Goal: Information Seeking & Learning: Understand process/instructions

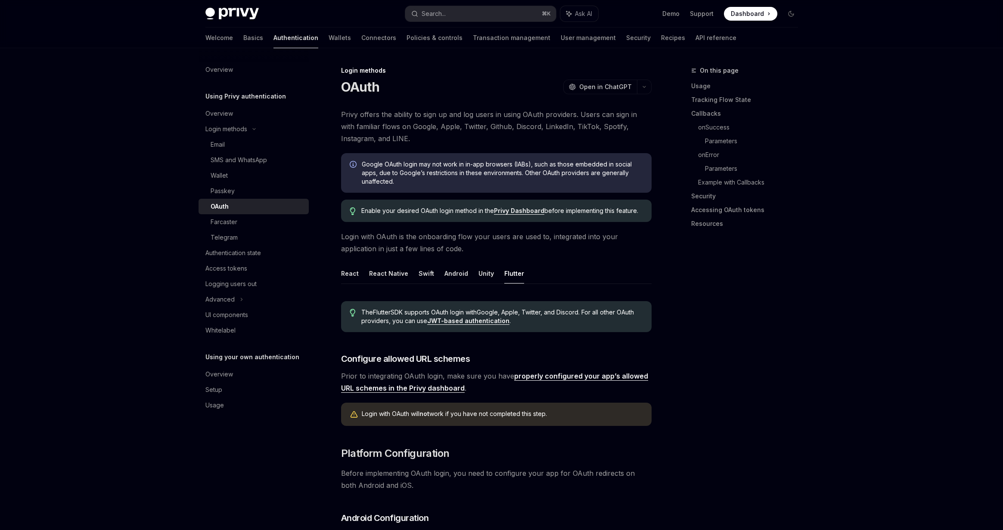
scroll to position [207, 0]
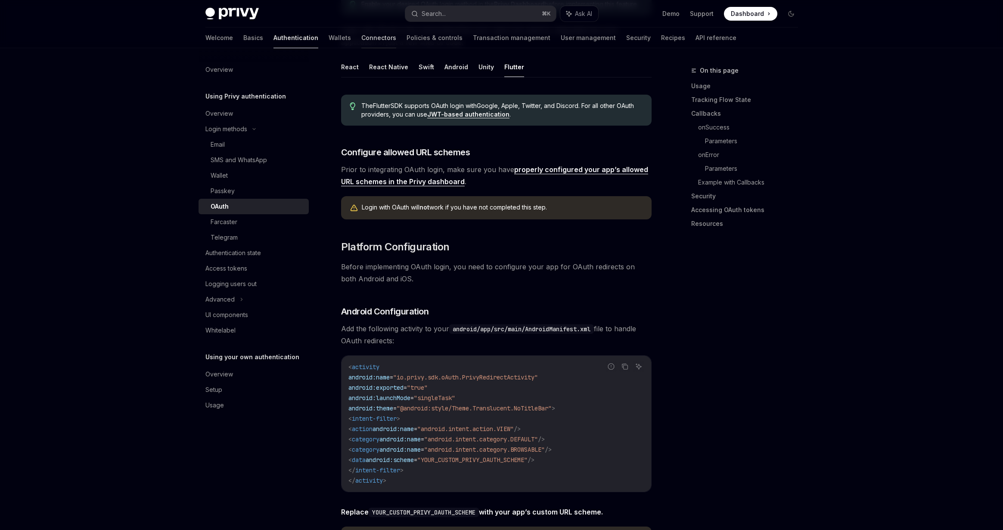
click at [361, 44] on link "Connectors" at bounding box center [378, 38] width 35 height 21
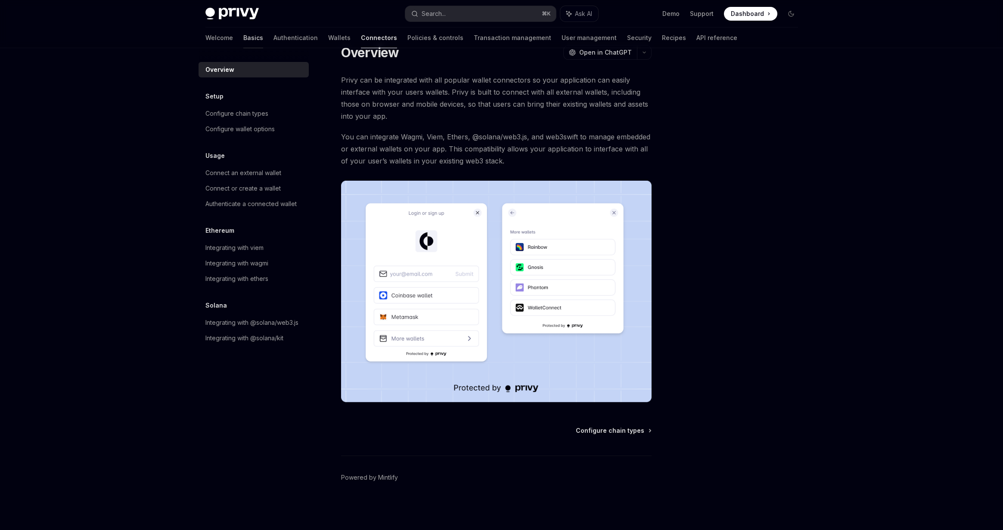
click at [243, 40] on link "Basics" at bounding box center [253, 38] width 20 height 21
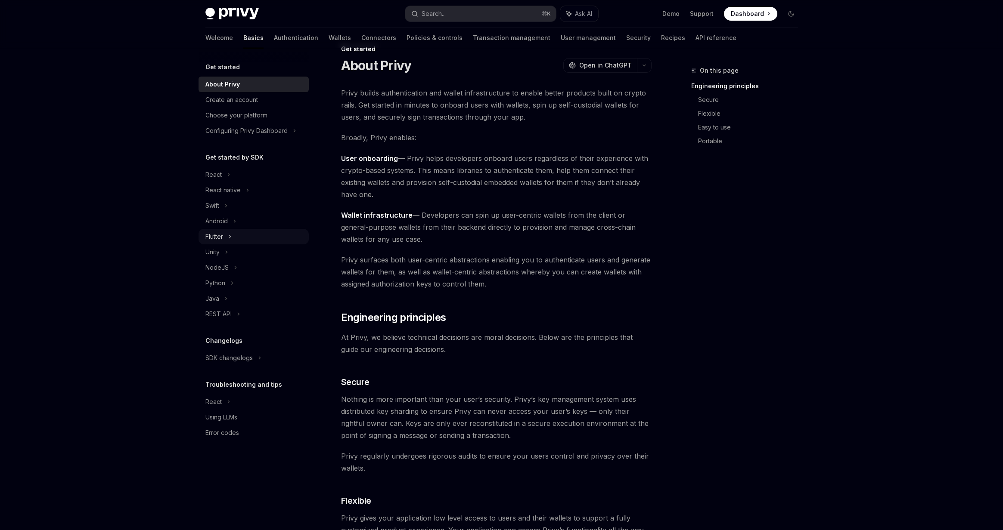
click at [213, 239] on div "Flutter" at bounding box center [214, 237] width 18 height 10
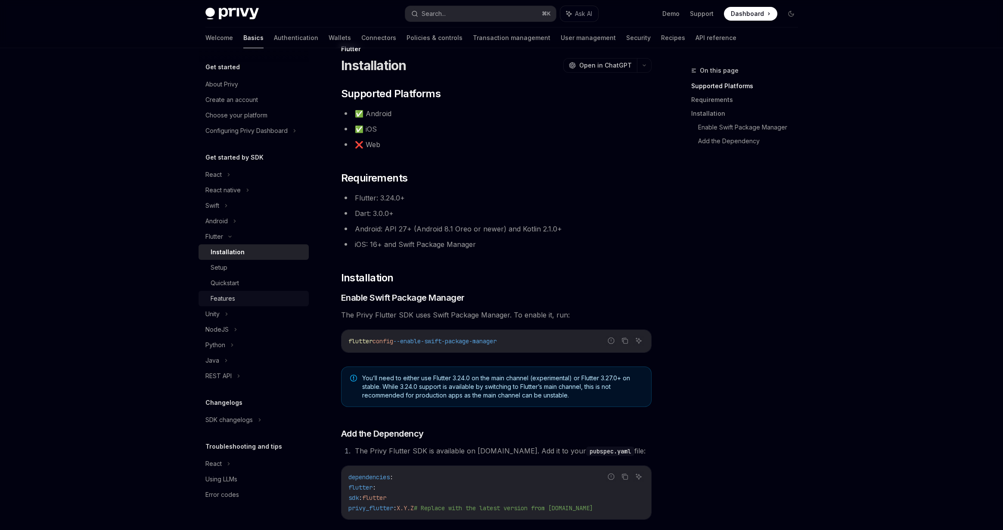
click at [231, 301] on div "Features" at bounding box center [223, 299] width 25 height 10
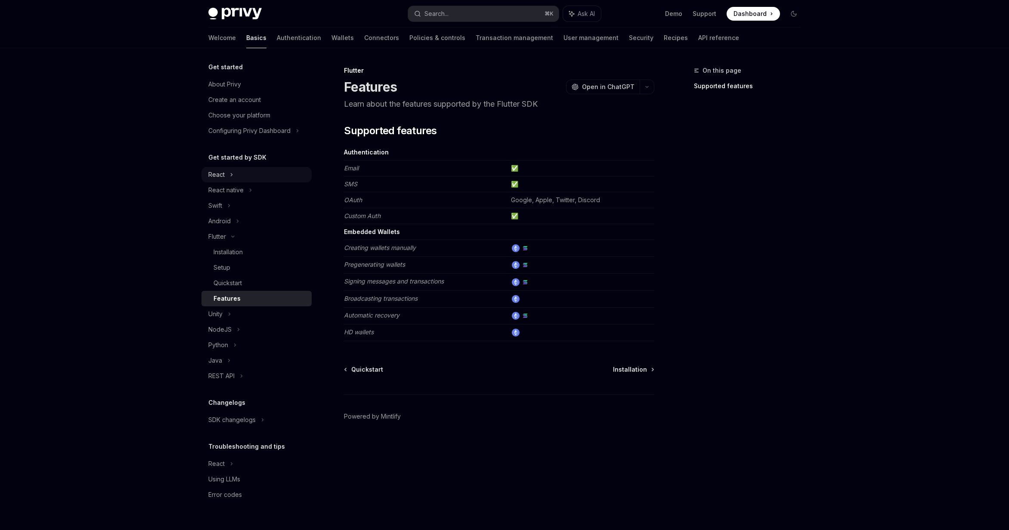
click at [226, 177] on div "React" at bounding box center [256, 174] width 110 height 15
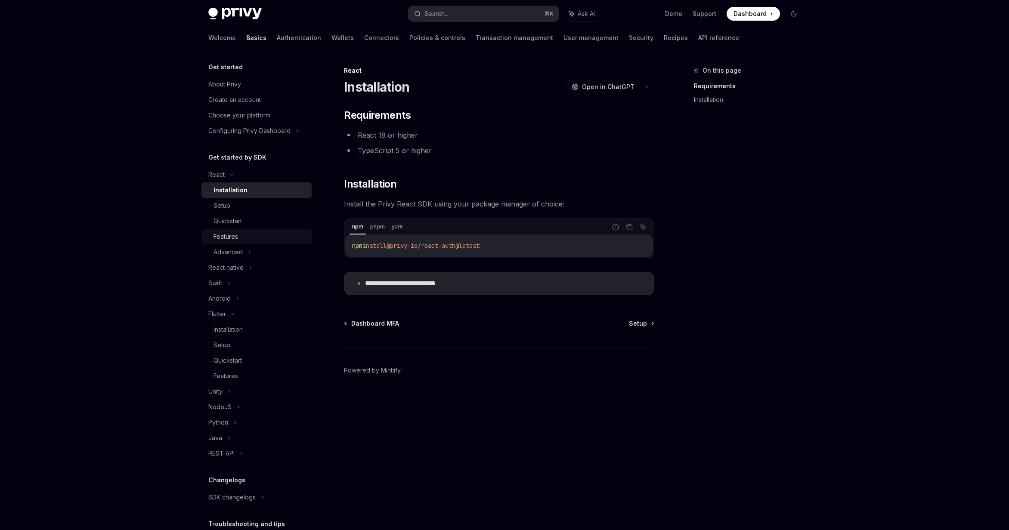
click at [235, 238] on div "Features" at bounding box center [226, 237] width 25 height 10
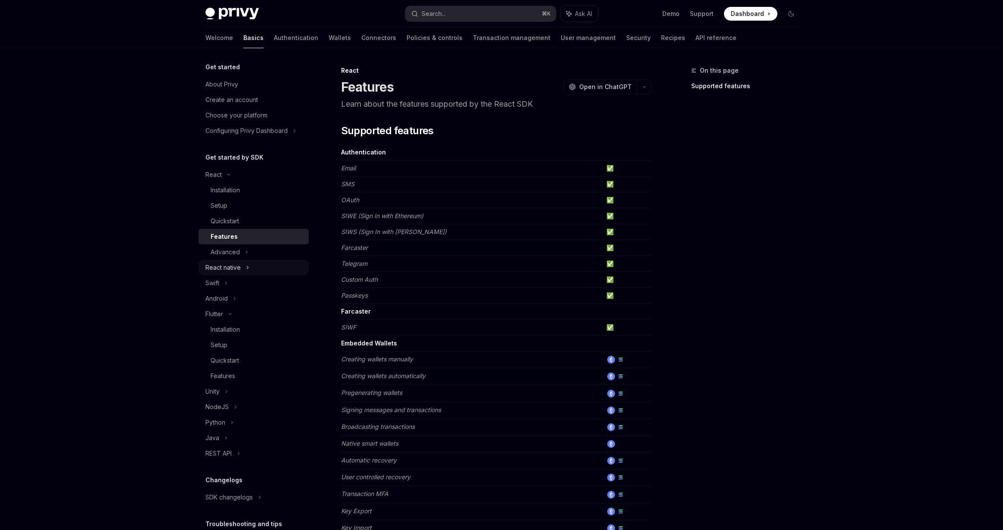
click at [242, 271] on div "React native" at bounding box center [253, 267] width 110 height 15
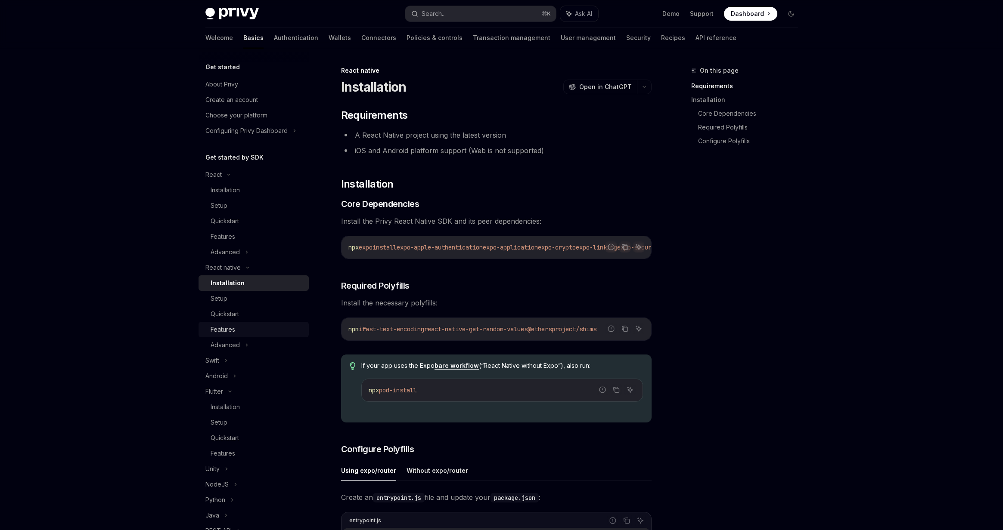
click at [222, 329] on div "Features" at bounding box center [223, 330] width 25 height 10
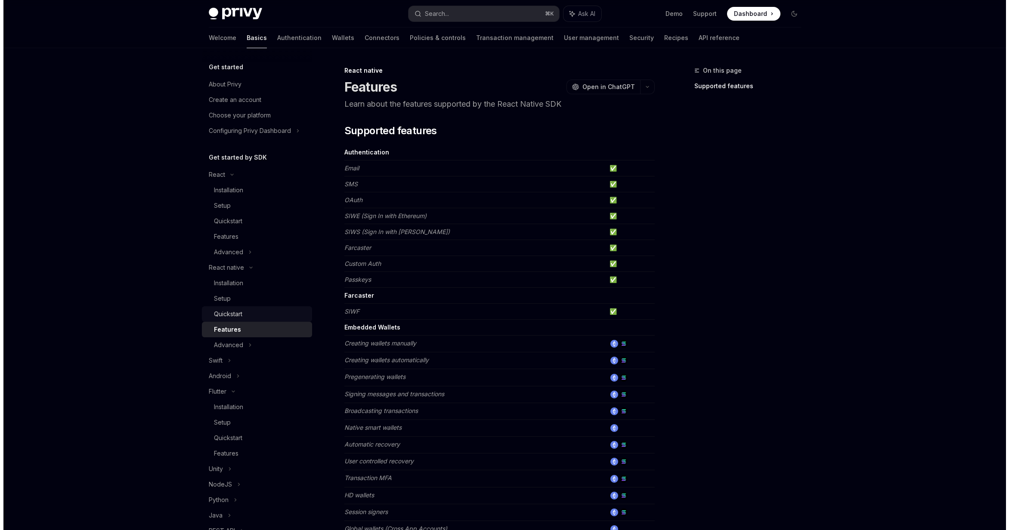
scroll to position [80, 0]
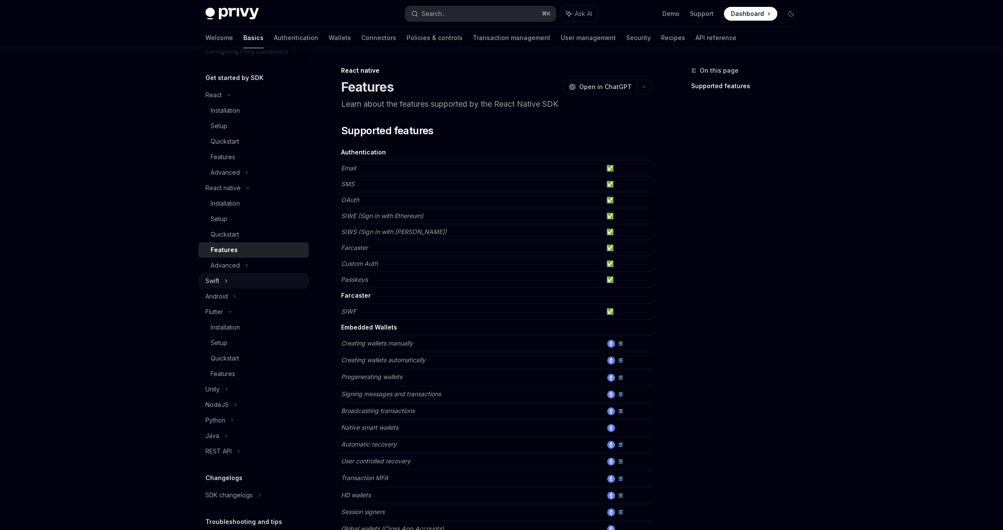
click at [222, 284] on div "Swift" at bounding box center [253, 280] width 110 height 15
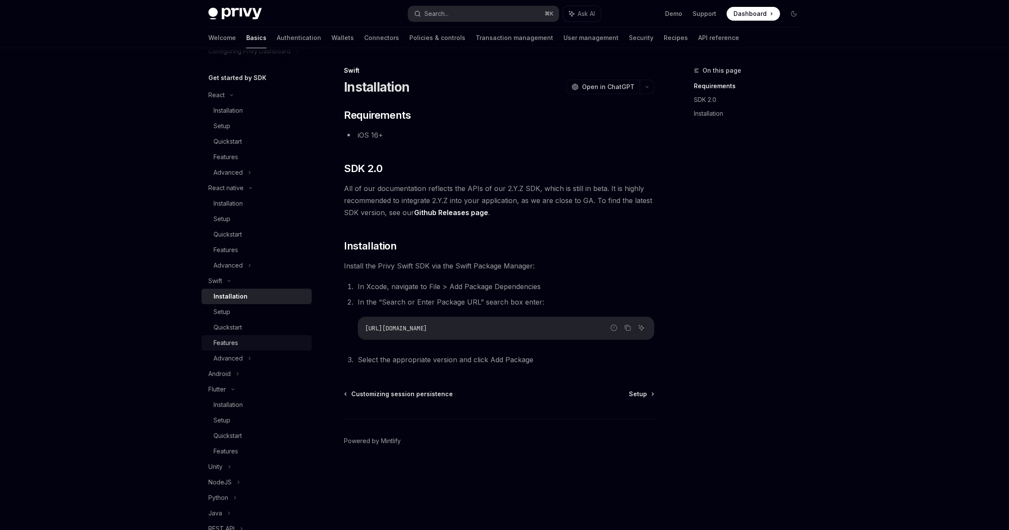
click at [231, 343] on div "Features" at bounding box center [226, 343] width 25 height 10
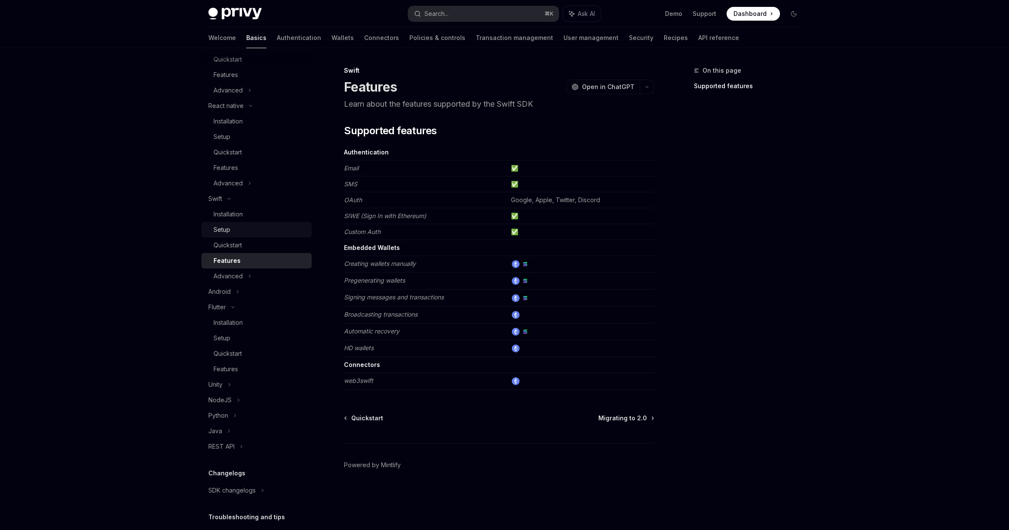
scroll to position [163, 0]
click at [235, 292] on div "Android" at bounding box center [256, 290] width 110 height 15
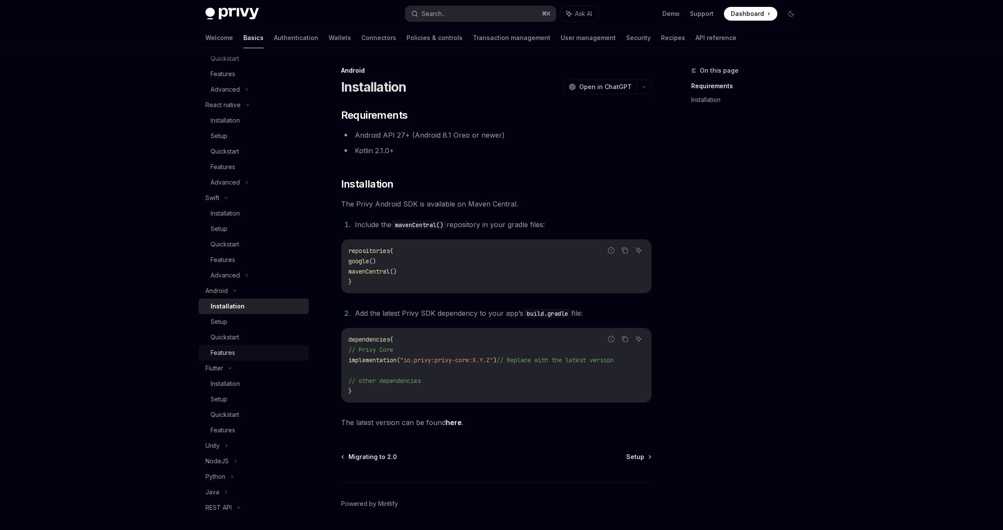
click at [236, 352] on div "Features" at bounding box center [257, 353] width 93 height 10
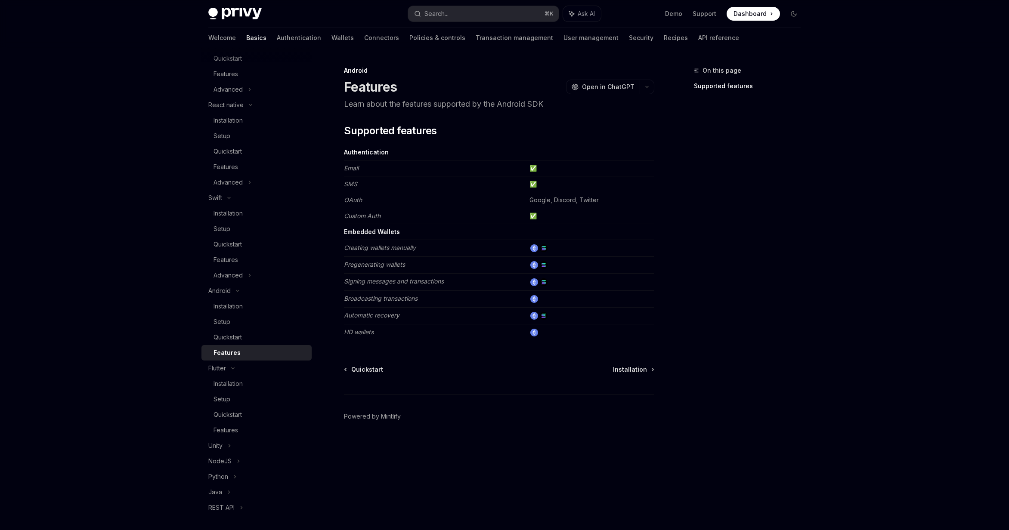
scroll to position [239, 0]
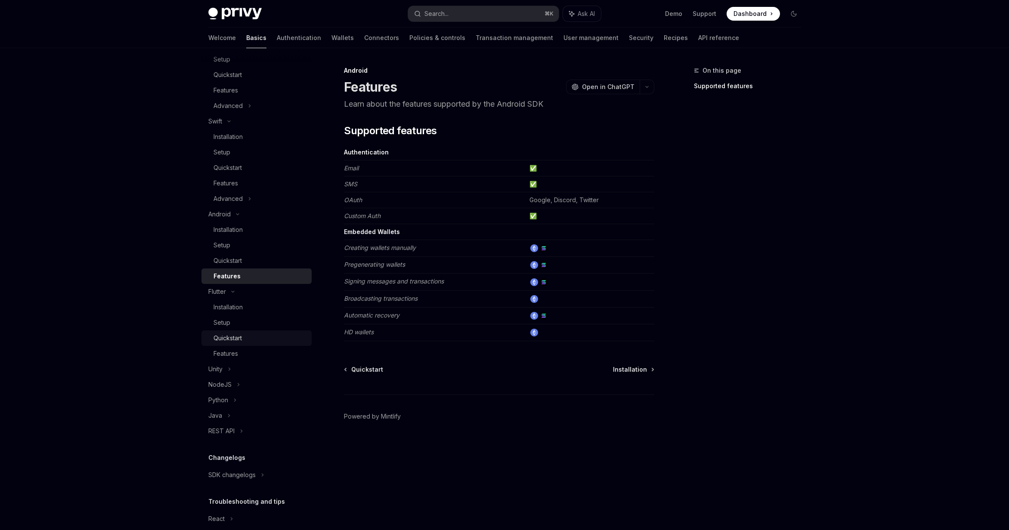
click at [234, 339] on div "Quickstart" at bounding box center [228, 338] width 28 height 10
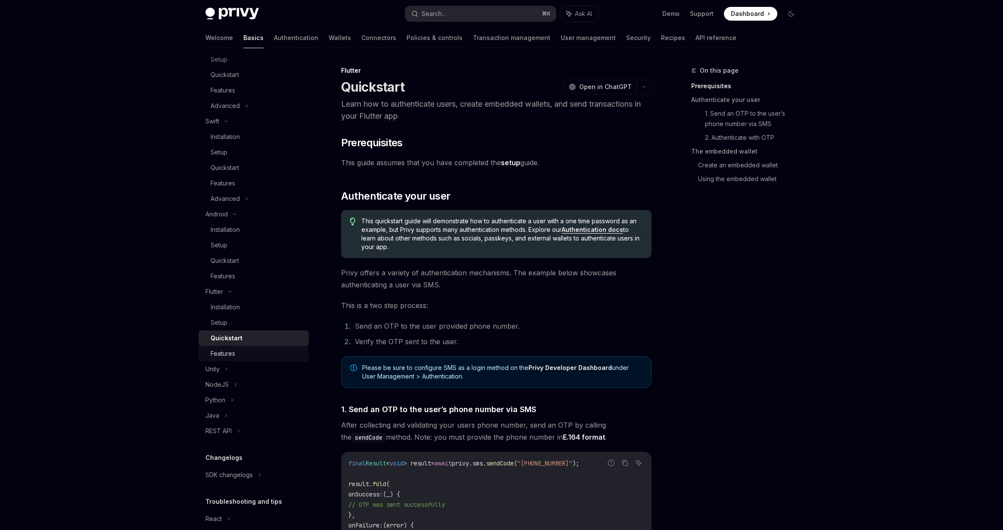
click at [228, 350] on div "Features" at bounding box center [223, 354] width 25 height 10
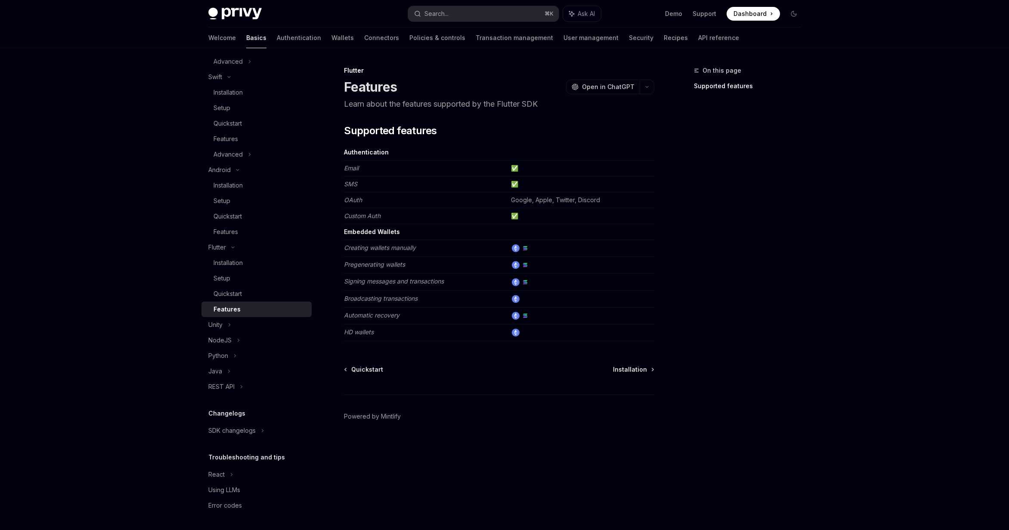
scroll to position [284, 0]
click at [234, 338] on div "NodeJS" at bounding box center [256, 339] width 110 height 15
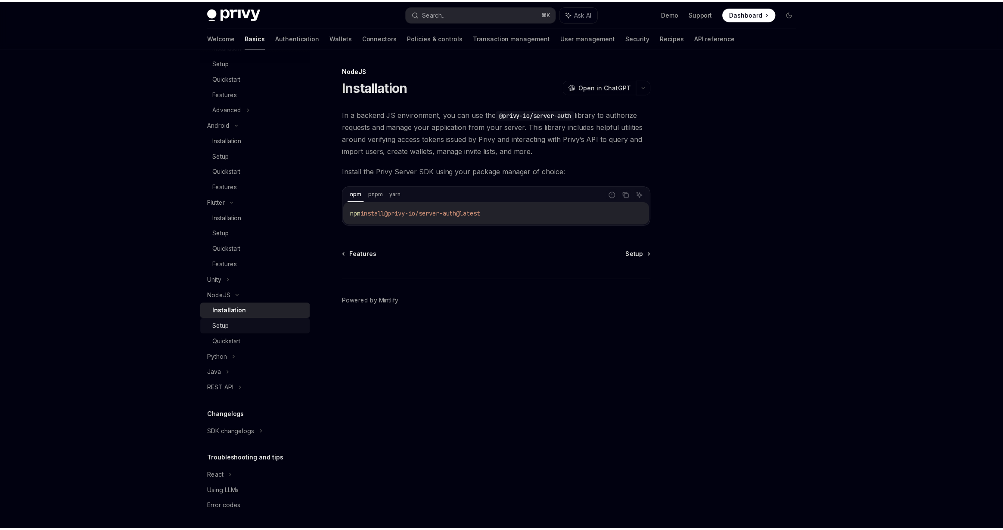
scroll to position [331, 0]
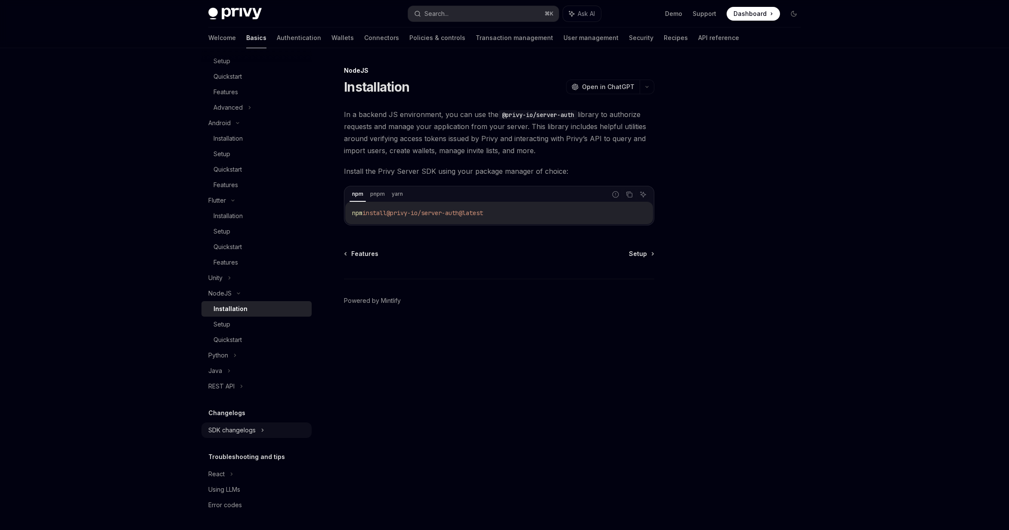
click at [235, 429] on div "SDK changelogs" at bounding box center [231, 430] width 47 height 10
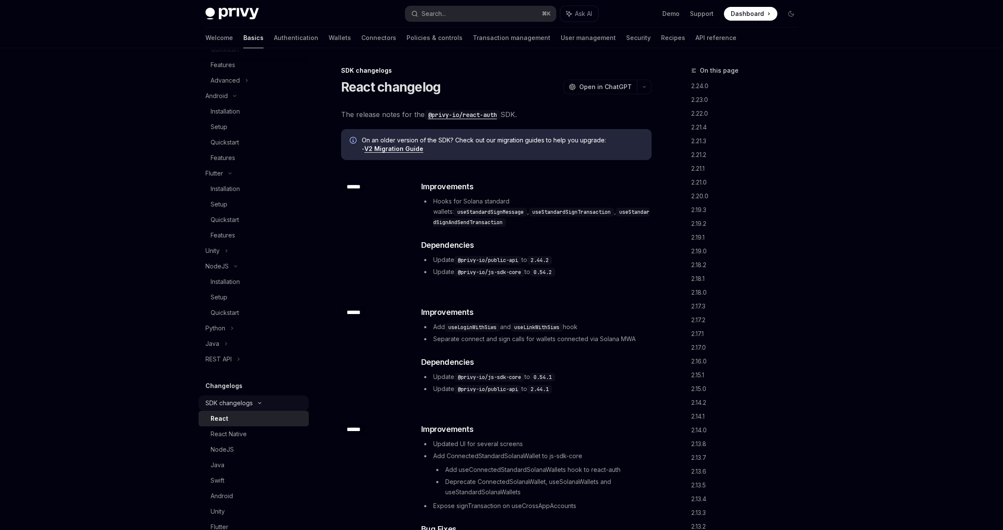
scroll to position [410, 0]
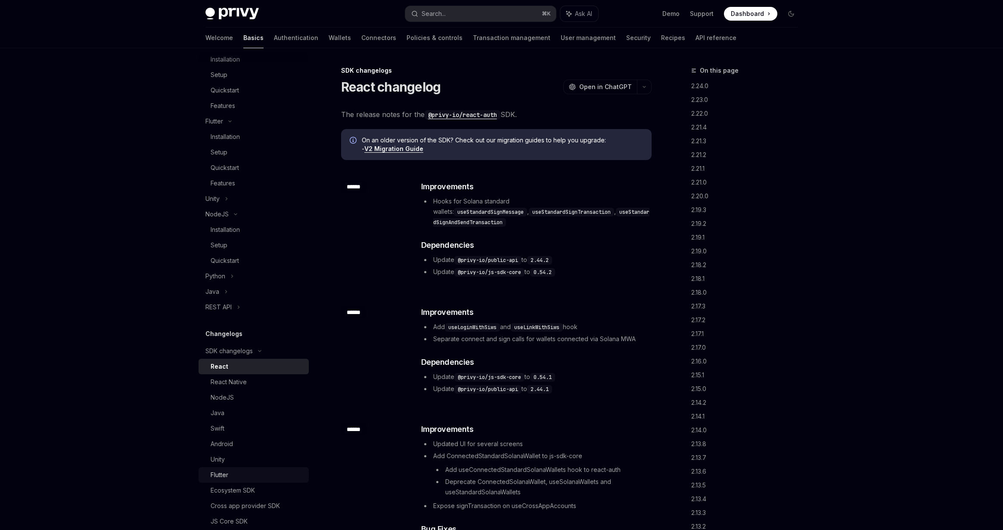
click at [226, 474] on div "Flutter" at bounding box center [220, 475] width 18 height 10
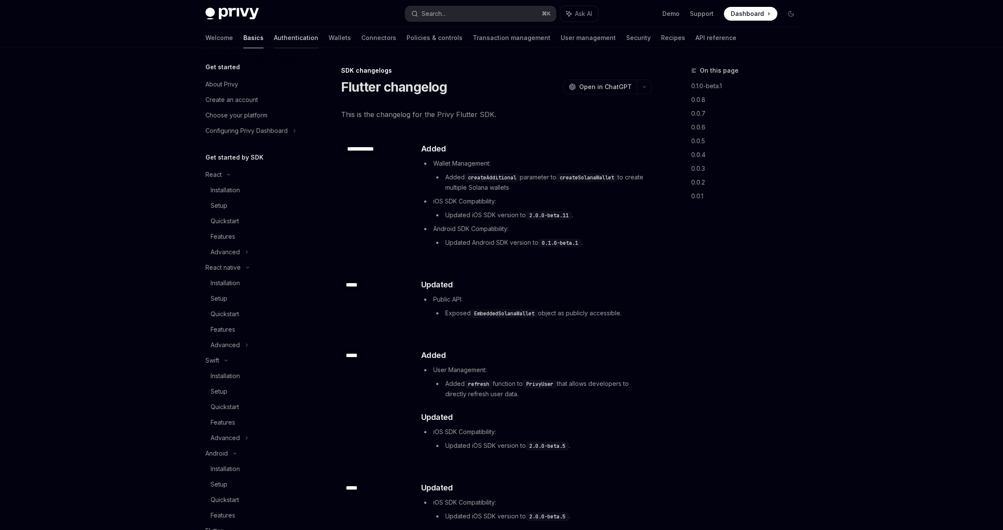
click at [274, 38] on link "Authentication" at bounding box center [296, 38] width 44 height 21
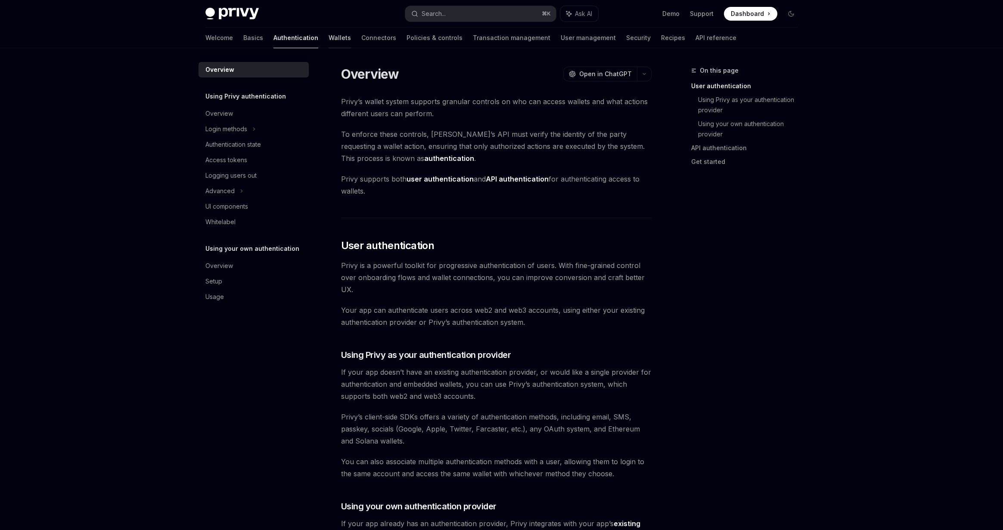
click at [328, 37] on link "Wallets" at bounding box center [339, 38] width 22 height 21
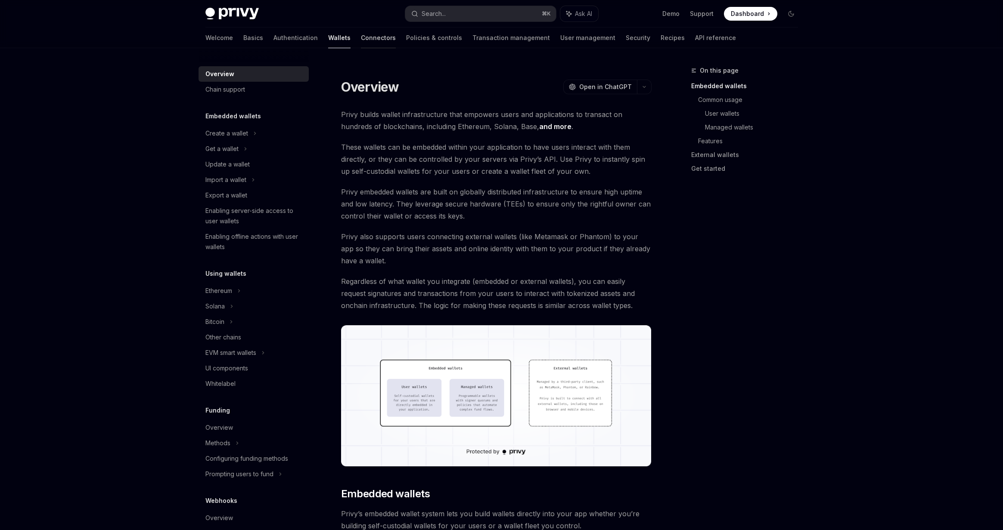
click at [361, 42] on link "Connectors" at bounding box center [378, 38] width 35 height 21
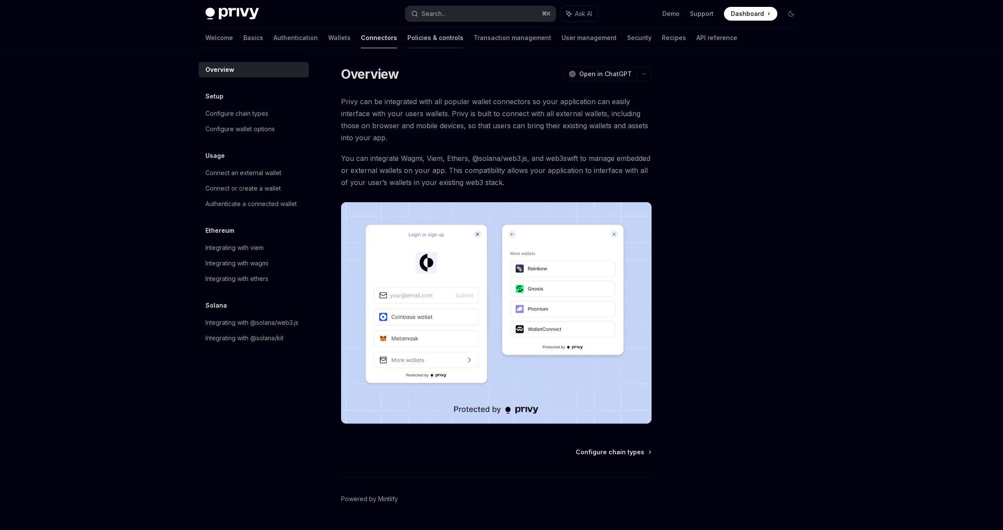
click at [407, 40] on link "Policies & controls" at bounding box center [435, 38] width 56 height 21
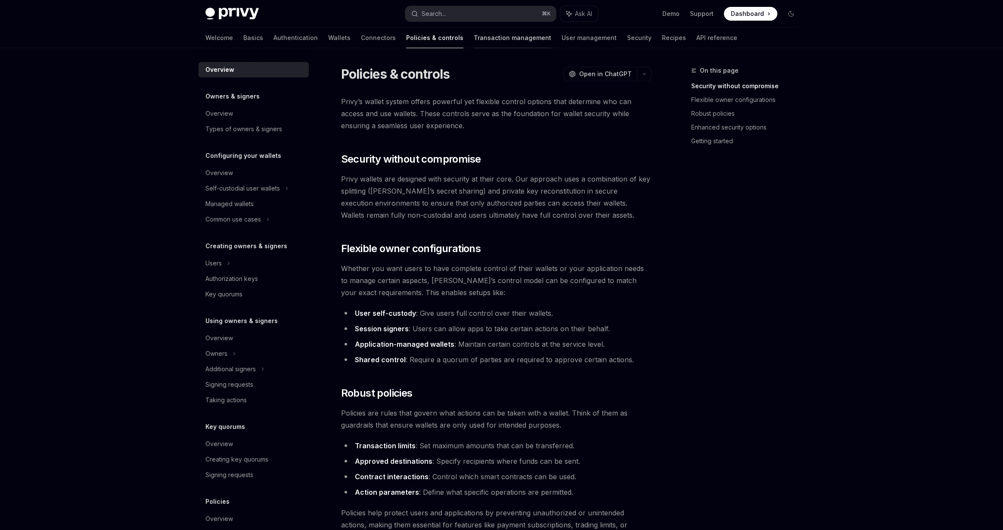
click at [482, 37] on link "Transaction management" at bounding box center [512, 38] width 77 height 21
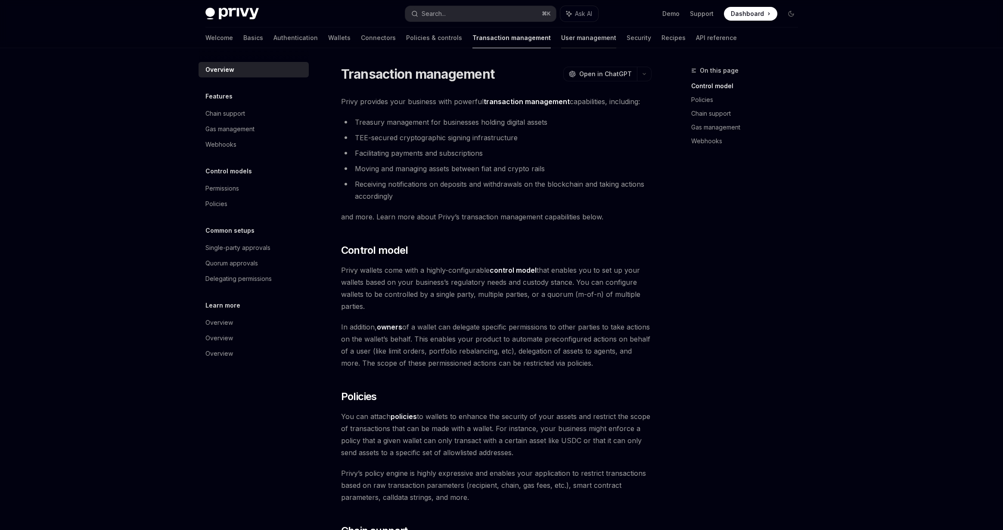
click at [561, 35] on link "User management" at bounding box center [588, 38] width 55 height 21
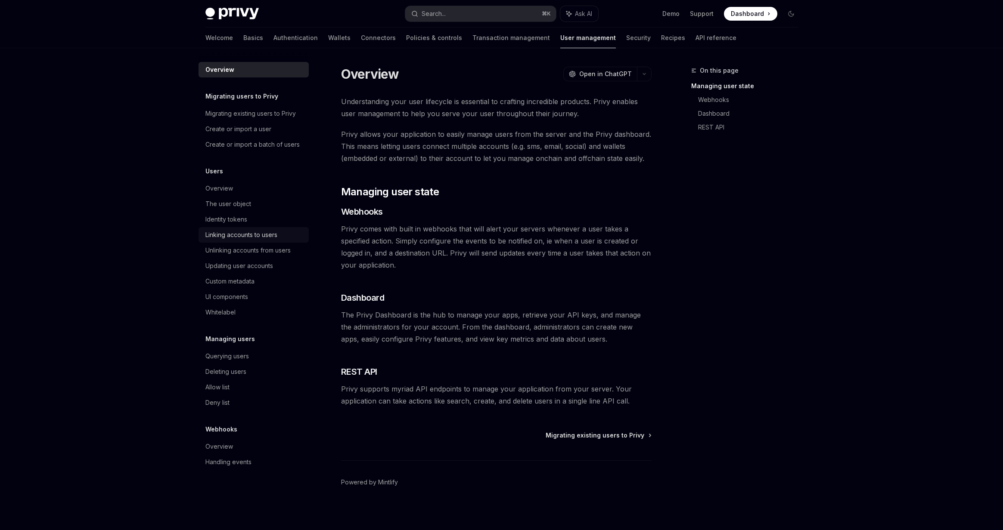
click at [240, 236] on div "Linking accounts to users" at bounding box center [241, 235] width 72 height 10
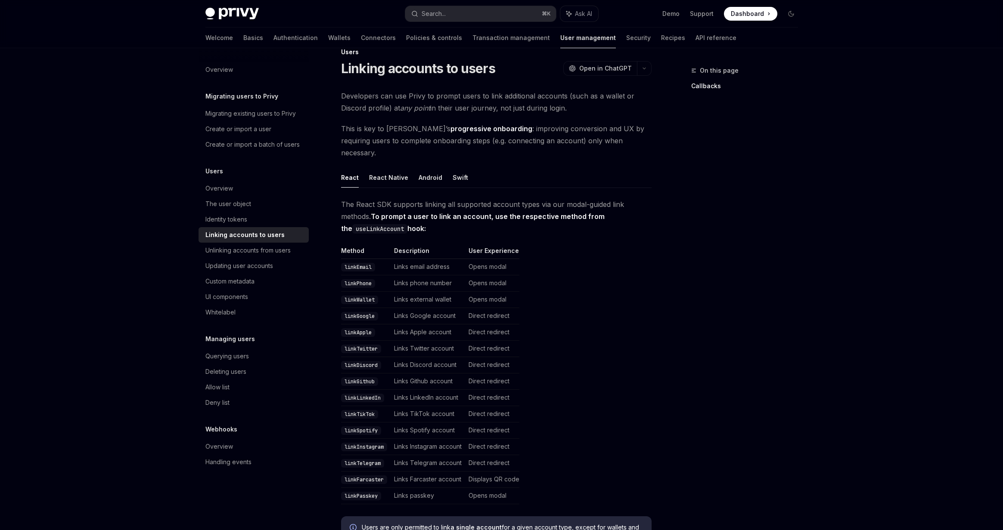
scroll to position [25, 0]
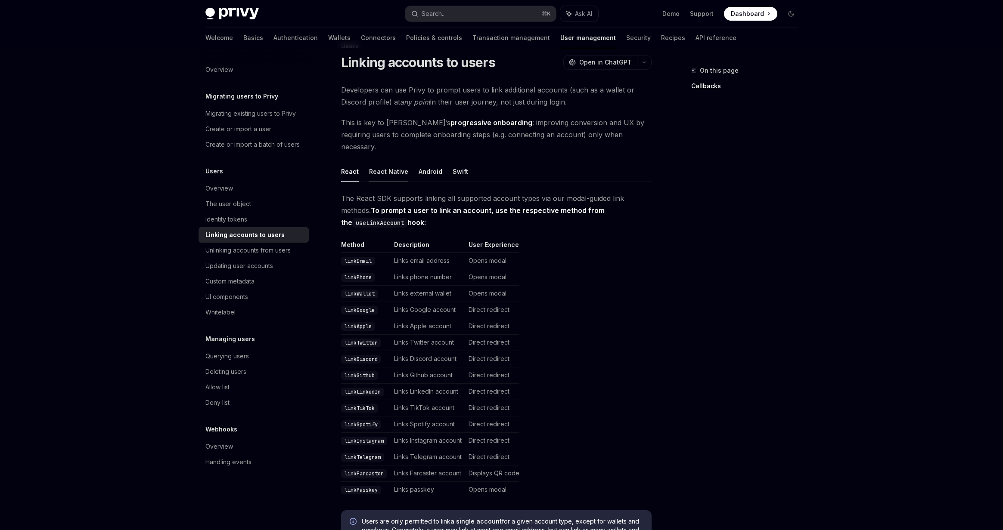
click at [395, 162] on button "React Native" at bounding box center [388, 171] width 39 height 20
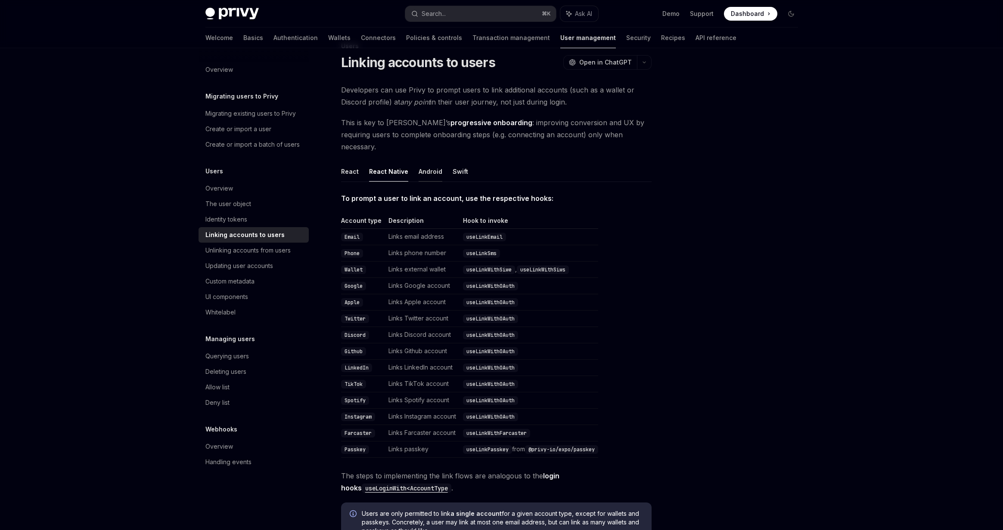
click at [420, 161] on button "Android" at bounding box center [430, 171] width 24 height 20
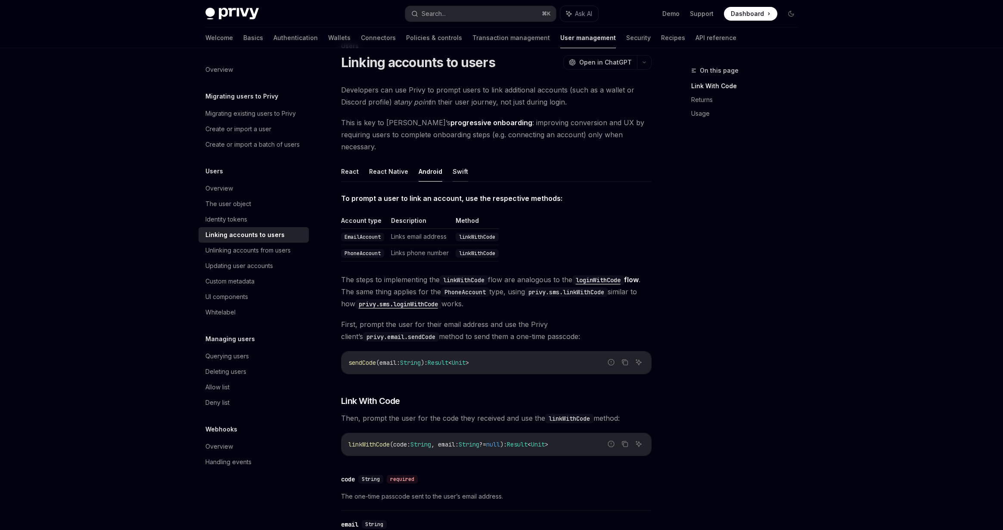
click at [452, 161] on button "Swift" at bounding box center [459, 171] width 15 height 20
click at [418, 161] on button "Android" at bounding box center [430, 171] width 24 height 20
click at [383, 161] on button "React Native" at bounding box center [388, 171] width 39 height 20
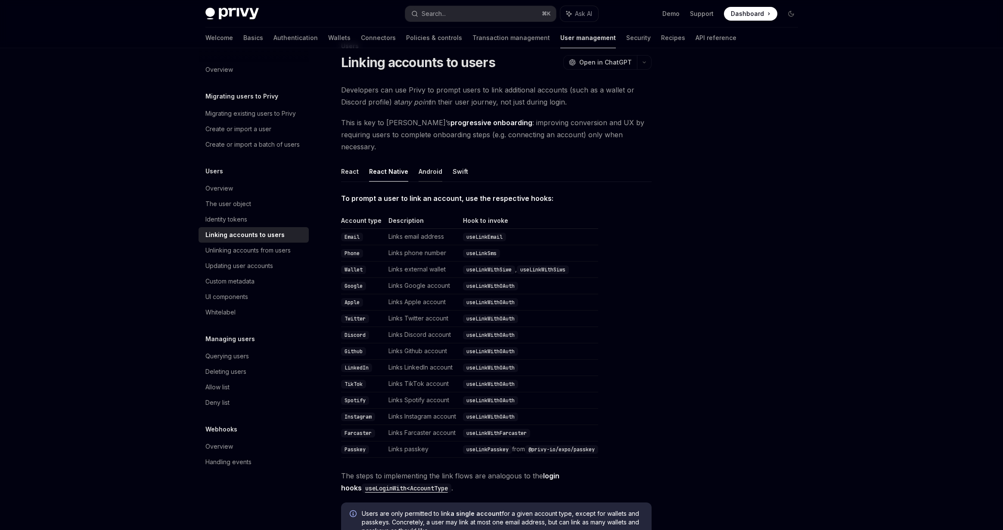
click at [426, 161] on button "Android" at bounding box center [430, 171] width 24 height 20
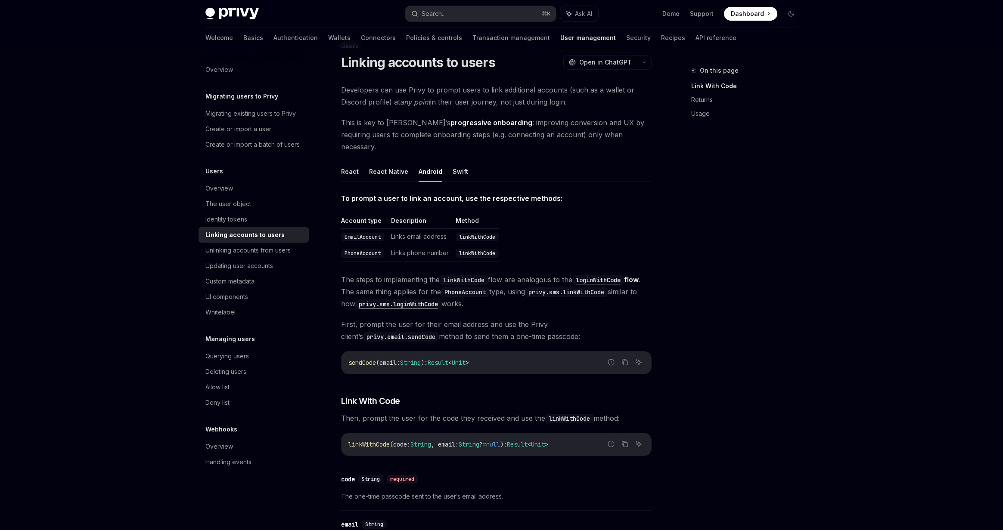
click at [468, 161] on ul "React React Native Android Swift" at bounding box center [496, 171] width 310 height 21
click at [463, 161] on button "Swift" at bounding box center [459, 171] width 15 height 20
click at [424, 161] on button "Android" at bounding box center [430, 171] width 24 height 20
click at [394, 161] on button "React Native" at bounding box center [388, 171] width 39 height 20
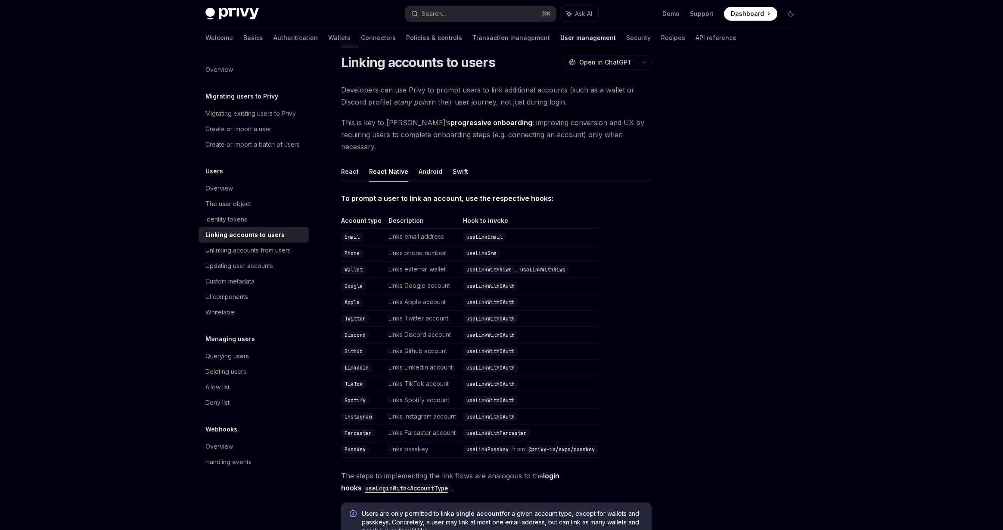
click at [372, 161] on button "React Native" at bounding box center [388, 171] width 39 height 20
click at [347, 161] on button "React" at bounding box center [350, 171] width 18 height 20
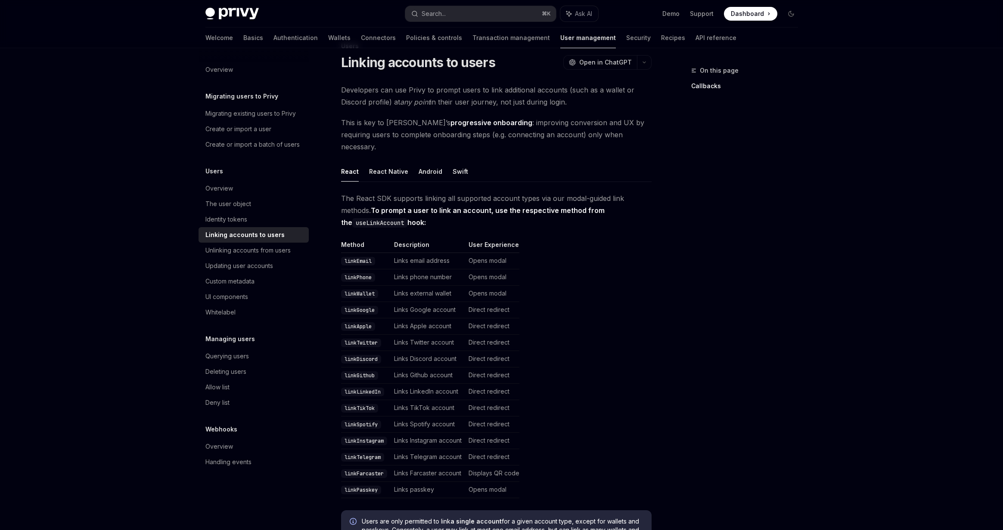
click at [719, 272] on div "On this page Callbacks" at bounding box center [739, 297] width 131 height 465
click at [433, 161] on button "Android" at bounding box center [430, 171] width 24 height 20
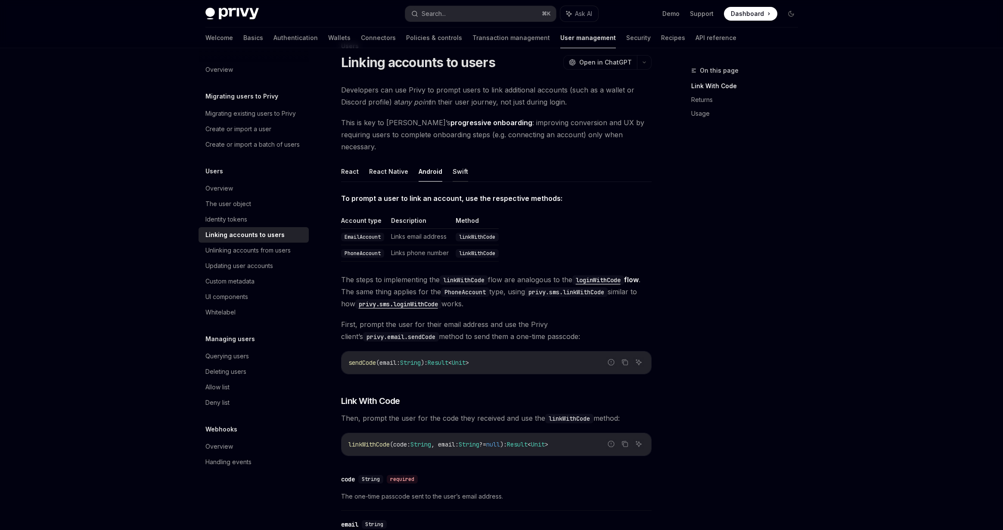
click at [456, 163] on button "Swift" at bounding box center [459, 171] width 15 height 20
click at [431, 162] on button "Android" at bounding box center [430, 171] width 24 height 20
type textarea "*"
